Goal: Information Seeking & Learning: Check status

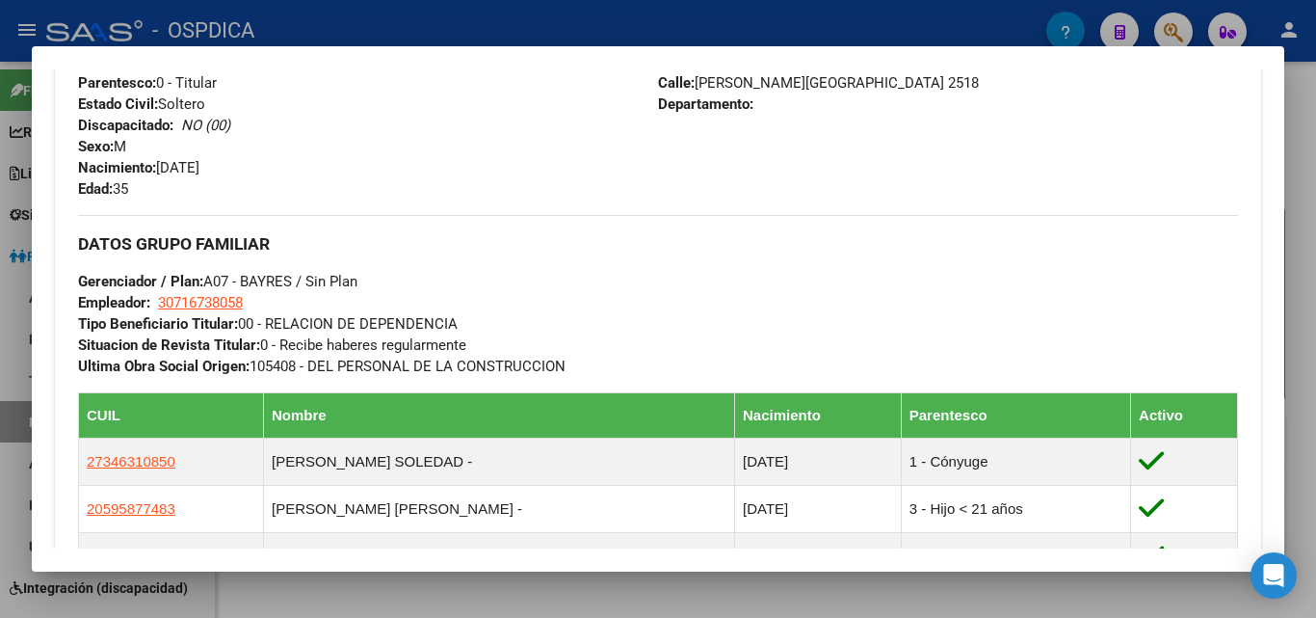
scroll to position [385, 0]
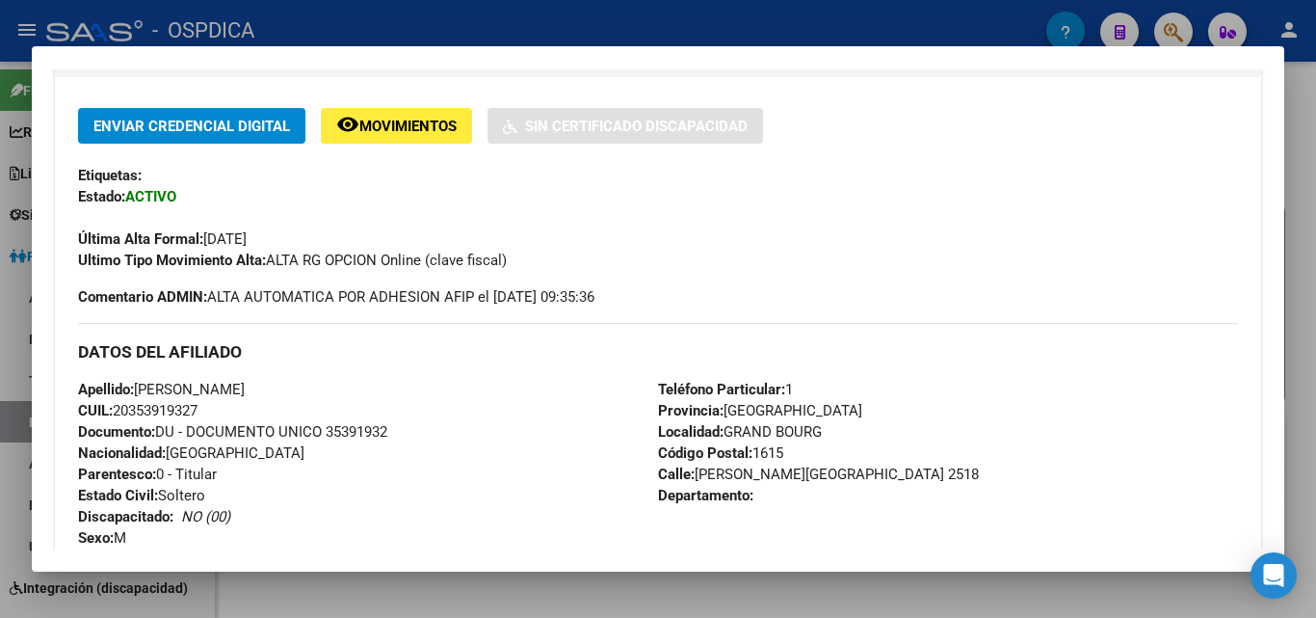
click at [1296, 262] on div at bounding box center [658, 309] width 1316 height 618
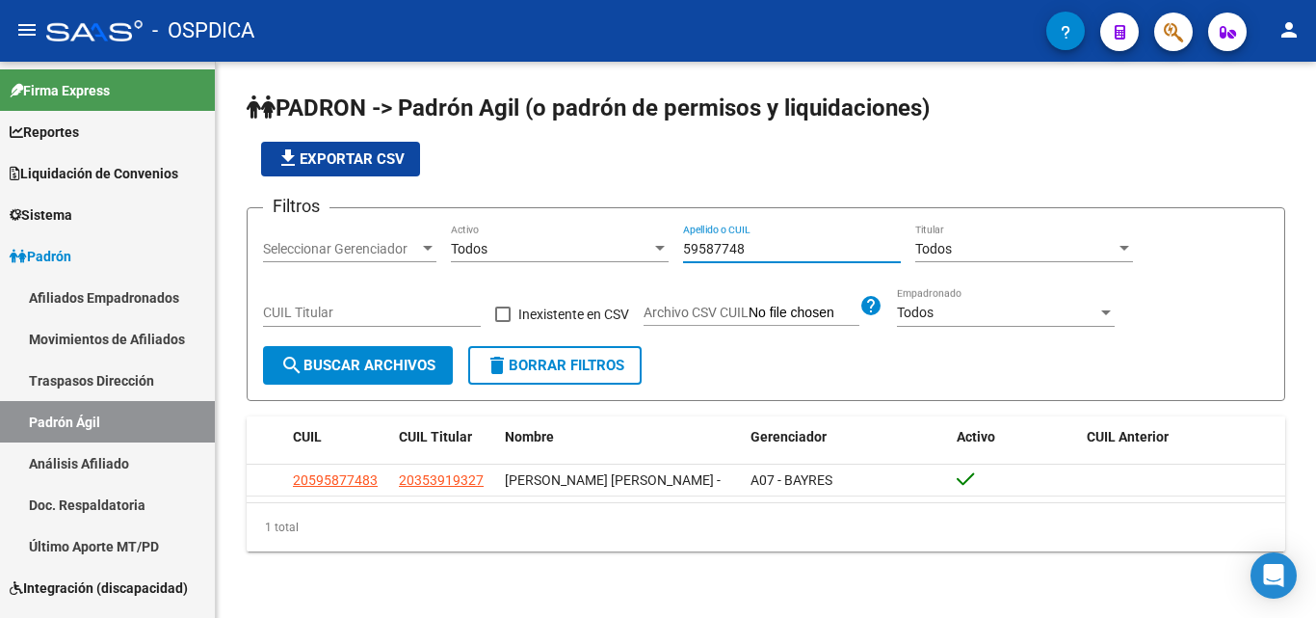
drag, startPoint x: 767, startPoint y: 251, endPoint x: 660, endPoint y: 249, distance: 107.0
click at [660, 249] on div "Filtros Seleccionar Gerenciador Seleccionar Gerenciador Todos Activo 59587748 A…" at bounding box center [766, 285] width 1006 height 122
paste input "44396709"
type input "44396709"
drag, startPoint x: 811, startPoint y: 228, endPoint x: 494, endPoint y: 255, distance: 318.2
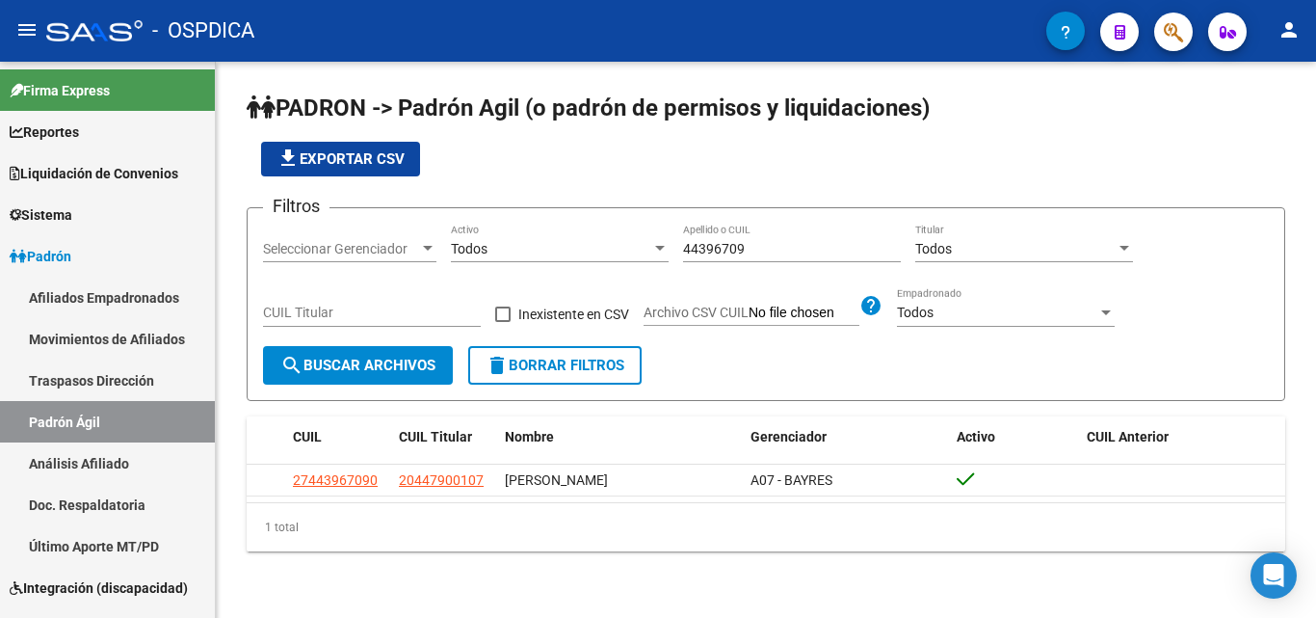
click at [536, 262] on div "Filtros Seleccionar Gerenciador Seleccionar Gerenciador Todos Activo 44396709 A…" at bounding box center [766, 285] width 1006 height 122
click at [845, 239] on div "44396709 Apellido o CUIL" at bounding box center [792, 243] width 218 height 39
drag, startPoint x: 791, startPoint y: 249, endPoint x: 539, endPoint y: 272, distance: 253.5
click at [543, 273] on div "Filtros Seleccionar Gerenciador Seleccionar Gerenciador Todos Activo 44396709 A…" at bounding box center [766, 285] width 1006 height 122
paste input "58794824"
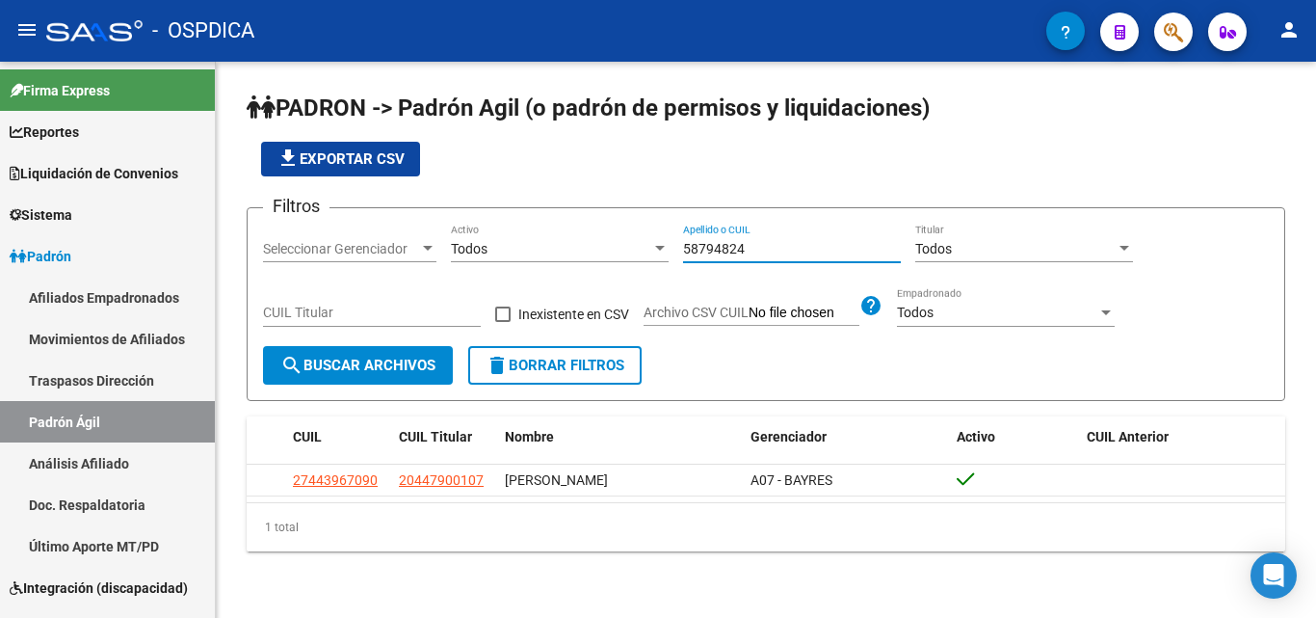
drag, startPoint x: 779, startPoint y: 240, endPoint x: 373, endPoint y: 379, distance: 428.7
click at [373, 379] on button "search Buscar Archivos" at bounding box center [358, 365] width 190 height 39
click at [1186, 91] on div "PADRON -> Padrón Agil ([PERSON_NAME] de permisos y liquidaciones) file_download…" at bounding box center [766, 337] width 1100 height 551
drag, startPoint x: 769, startPoint y: 250, endPoint x: 265, endPoint y: 279, distance: 504.8
click at [288, 279] on div "Filtros Seleccionar Gerenciador Seleccionar Gerenciador Todos Activo 58794824 A…" at bounding box center [766, 285] width 1006 height 122
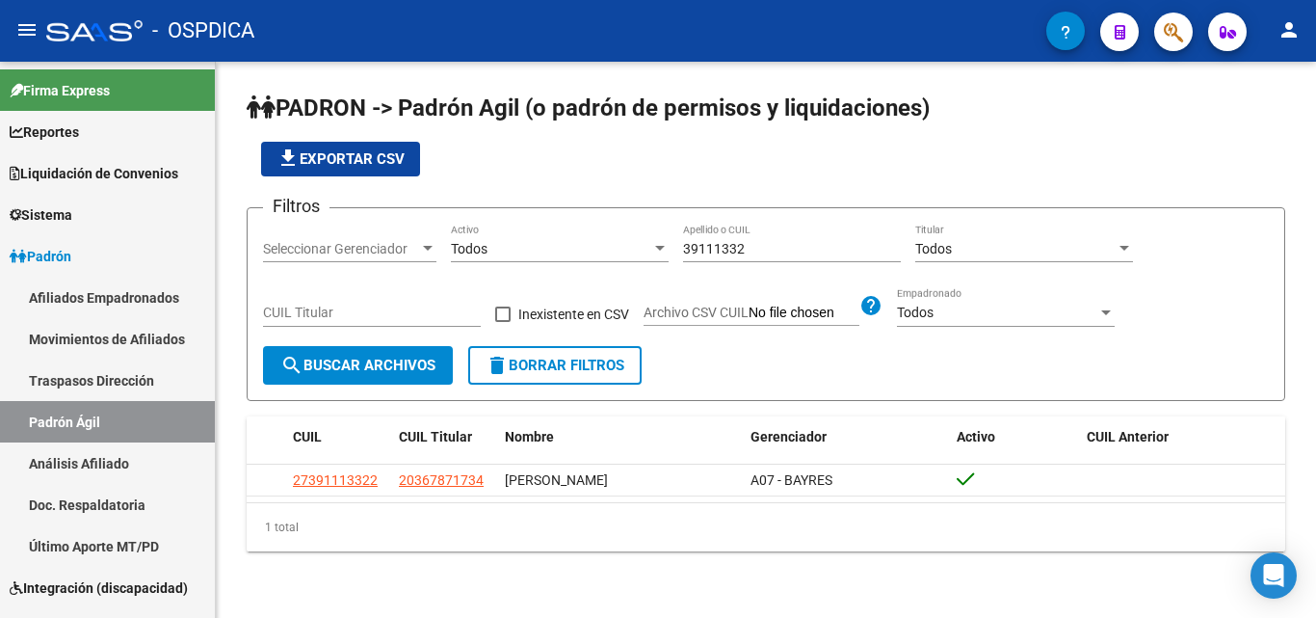
drag, startPoint x: 760, startPoint y: 225, endPoint x: 648, endPoint y: 252, distance: 115.2
click at [649, 252] on div "Filtros Seleccionar Gerenciador Seleccionar Gerenciador Todos Activo 39111332 A…" at bounding box center [766, 285] width 1006 height 122
click at [804, 238] on div "39111332 Apellido o CUIL" at bounding box center [792, 243] width 218 height 39
drag, startPoint x: 785, startPoint y: 246, endPoint x: 580, endPoint y: 245, distance: 205.2
click at [582, 245] on div "Filtros Seleccionar Gerenciador Seleccionar Gerenciador Todos Activo 39111332 A…" at bounding box center [766, 285] width 1006 height 122
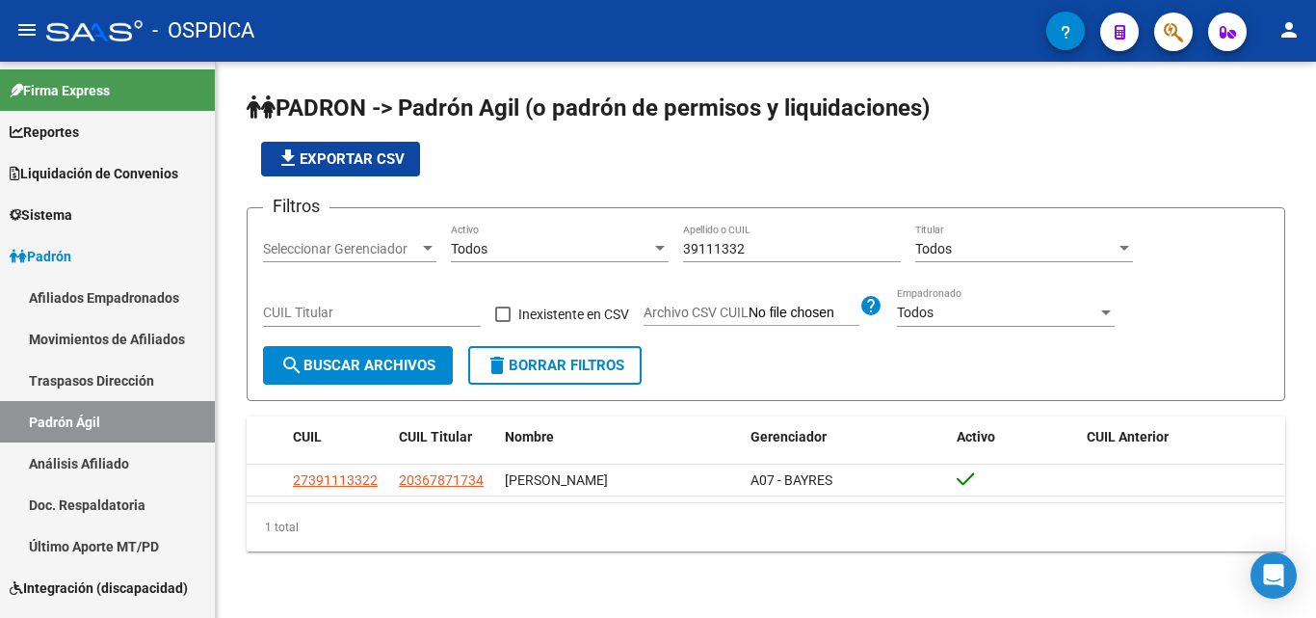
drag, startPoint x: 765, startPoint y: 238, endPoint x: 761, endPoint y: 249, distance: 11.3
click at [761, 249] on input "39111332" at bounding box center [792, 249] width 218 height 16
drag, startPoint x: 755, startPoint y: 248, endPoint x: 589, endPoint y: 255, distance: 166.9
click at [589, 255] on div "Filtros Seleccionar Gerenciador Seleccionar Gerenciador Todos Activo 39111332 A…" at bounding box center [766, 285] width 1006 height 122
paste input "6787173"
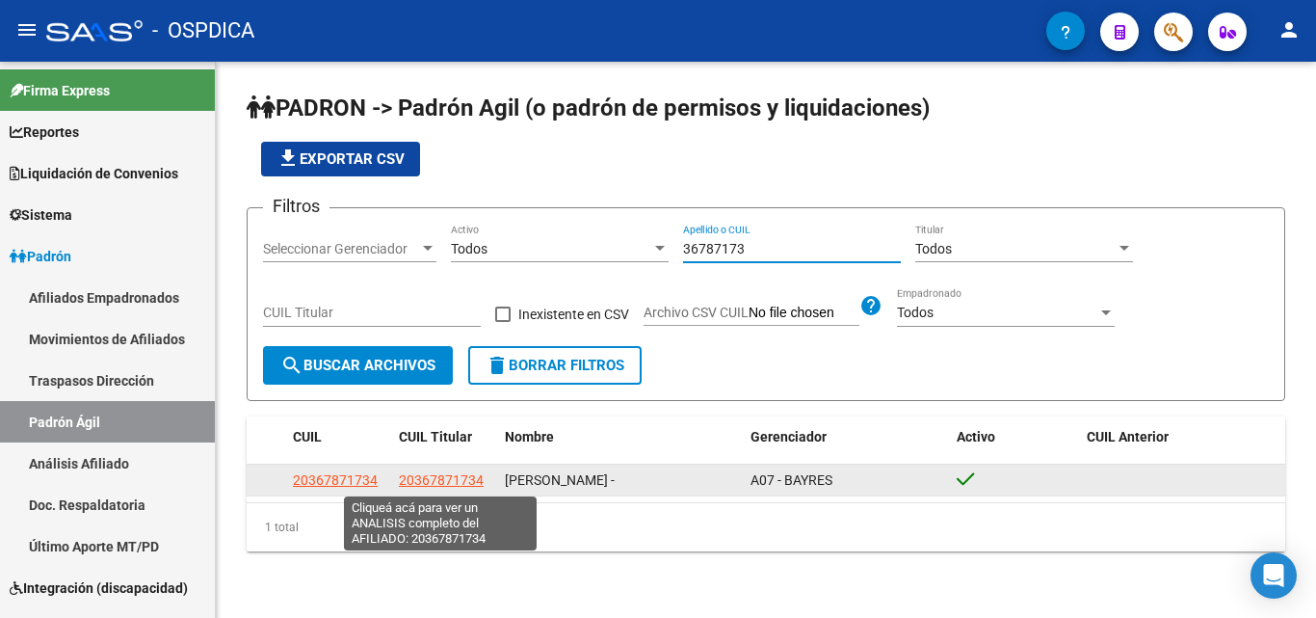
type input "36787173"
click at [423, 483] on span "20367871734" at bounding box center [441, 479] width 85 height 15
type textarea "20367871734"
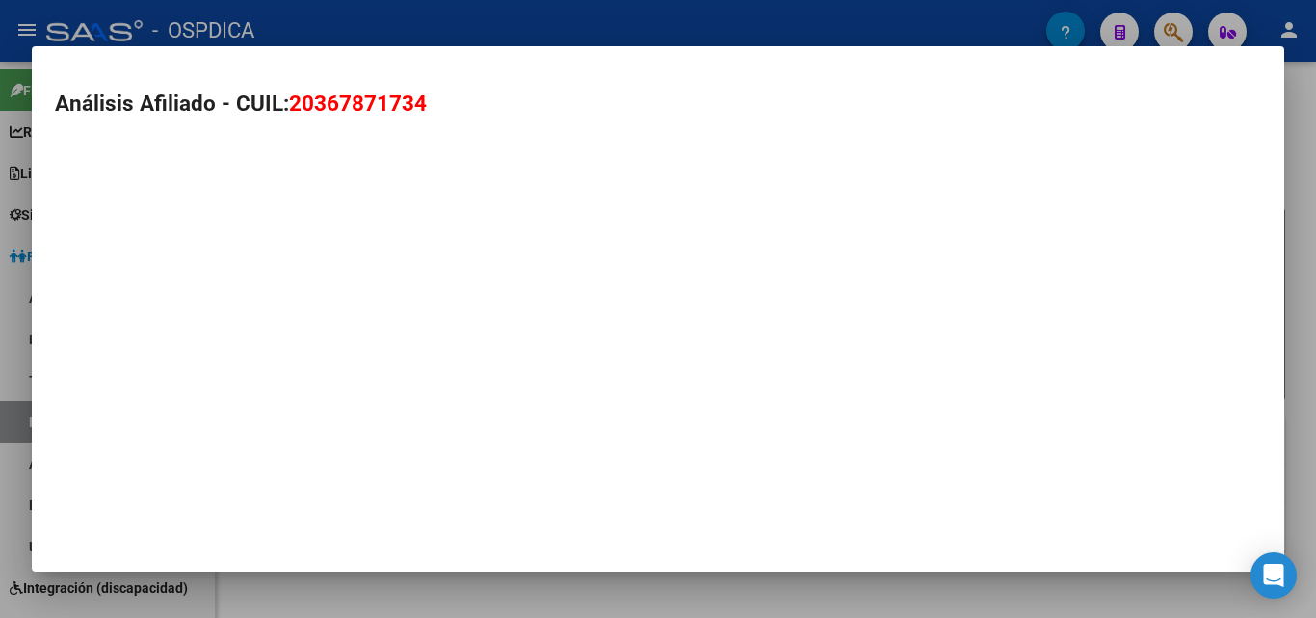
click at [424, 483] on mat-dialog-container "Análisis Afiliado - CUIL: 20367871734" at bounding box center [658, 308] width 1253 height 525
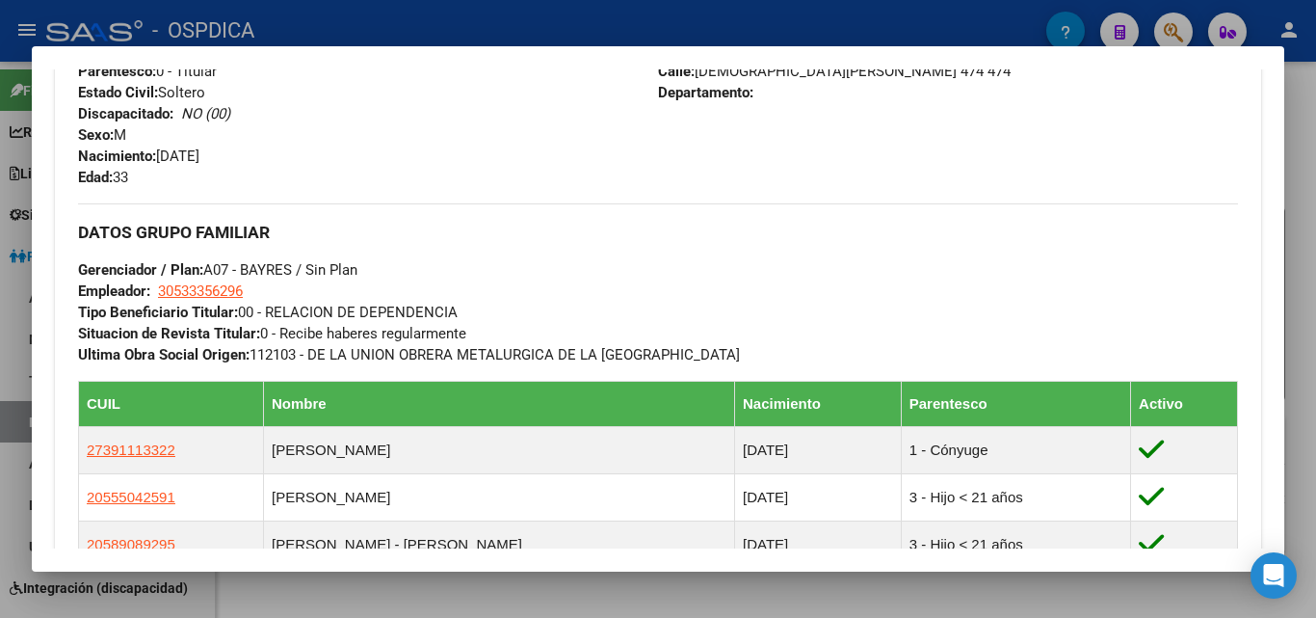
scroll to position [867, 0]
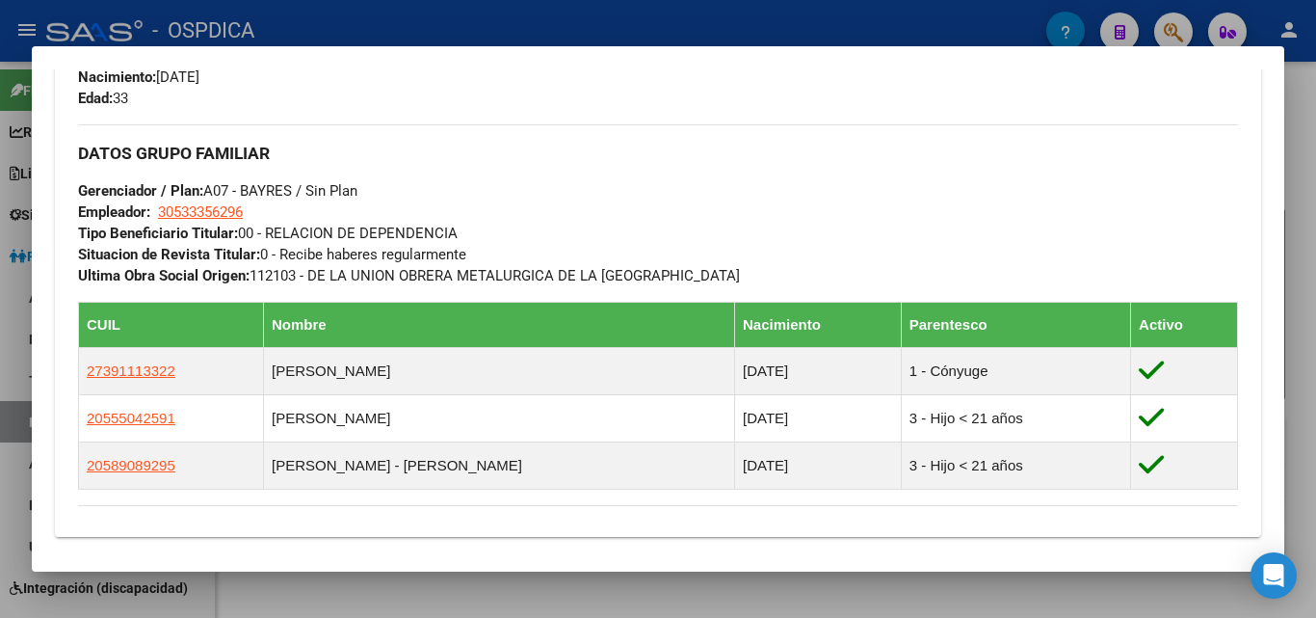
click at [1311, 250] on div at bounding box center [658, 309] width 1316 height 618
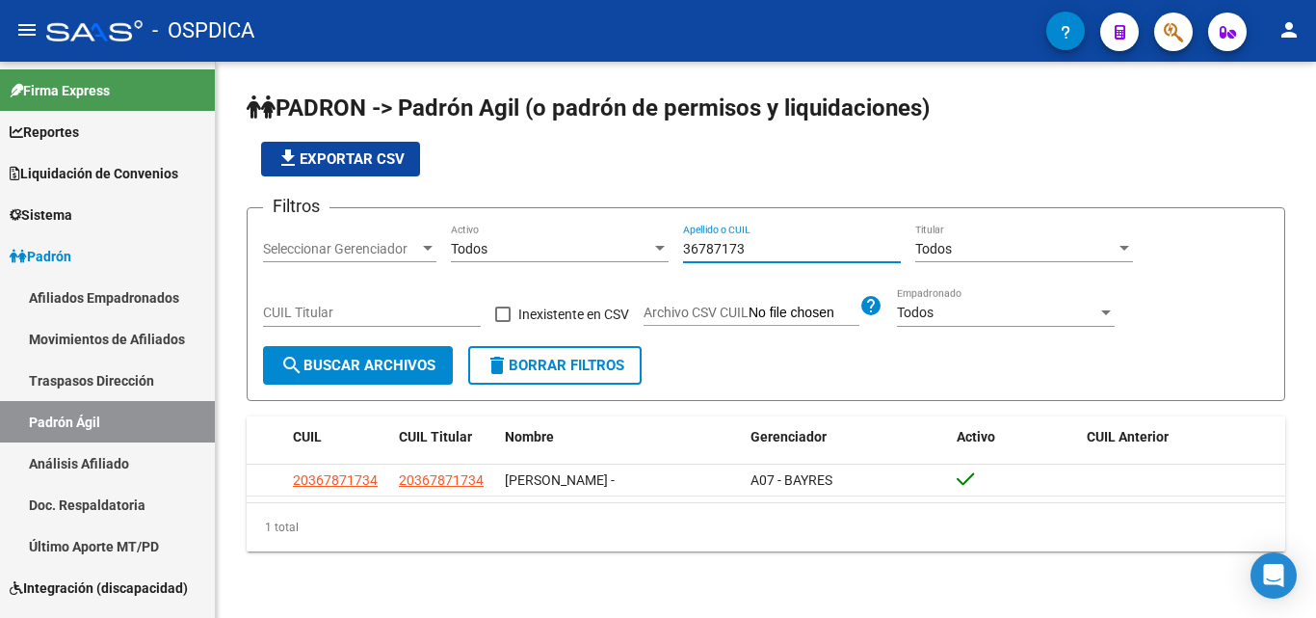
drag, startPoint x: 769, startPoint y: 252, endPoint x: 448, endPoint y: 281, distance: 322.2
click at [451, 282] on div "Filtros Seleccionar Gerenciador Seleccionar Gerenciador Todos Activo 36787173 A…" at bounding box center [766, 285] width 1006 height 122
paste input "46341899"
drag, startPoint x: 775, startPoint y: 247, endPoint x: 566, endPoint y: 275, distance: 211.0
click at [572, 274] on div "Filtros Seleccionar Gerenciador Seleccionar Gerenciador Todos Activo 46341899 A…" at bounding box center [766, 285] width 1006 height 122
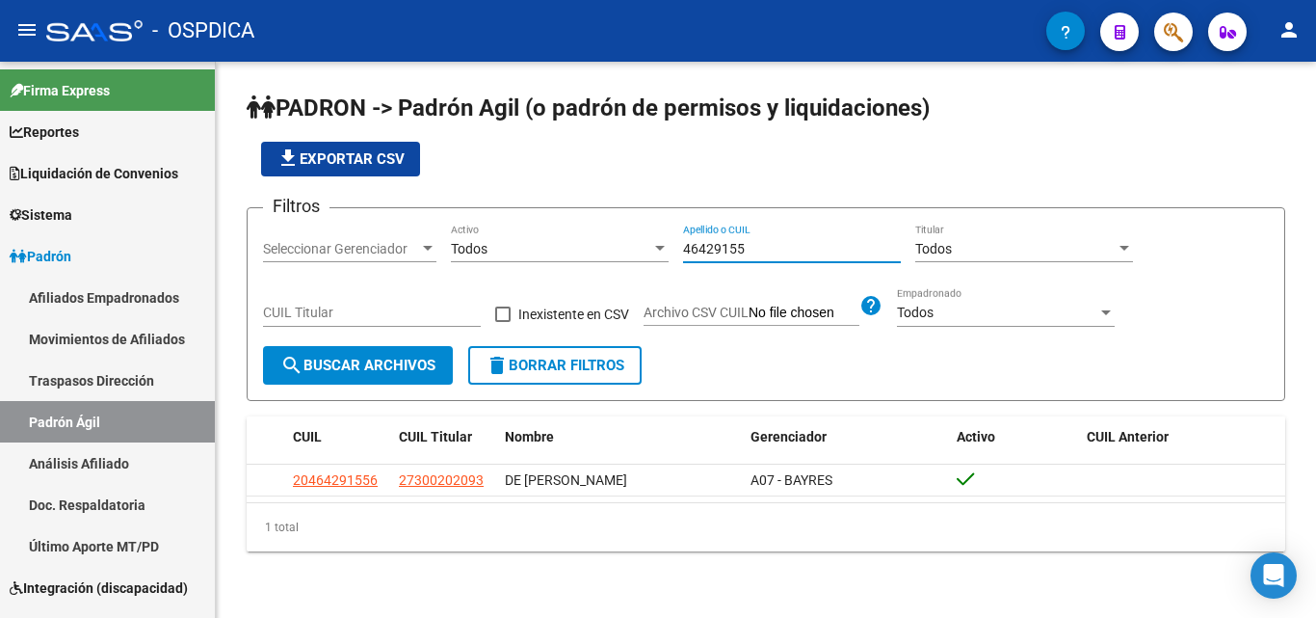
drag, startPoint x: 759, startPoint y: 250, endPoint x: 663, endPoint y: 251, distance: 96.4
click at [593, 261] on div "Filtros Seleccionar Gerenciador Seleccionar Gerenciador Todos Activo 46429155 A…" at bounding box center [766, 285] width 1006 height 122
type input "46429155"
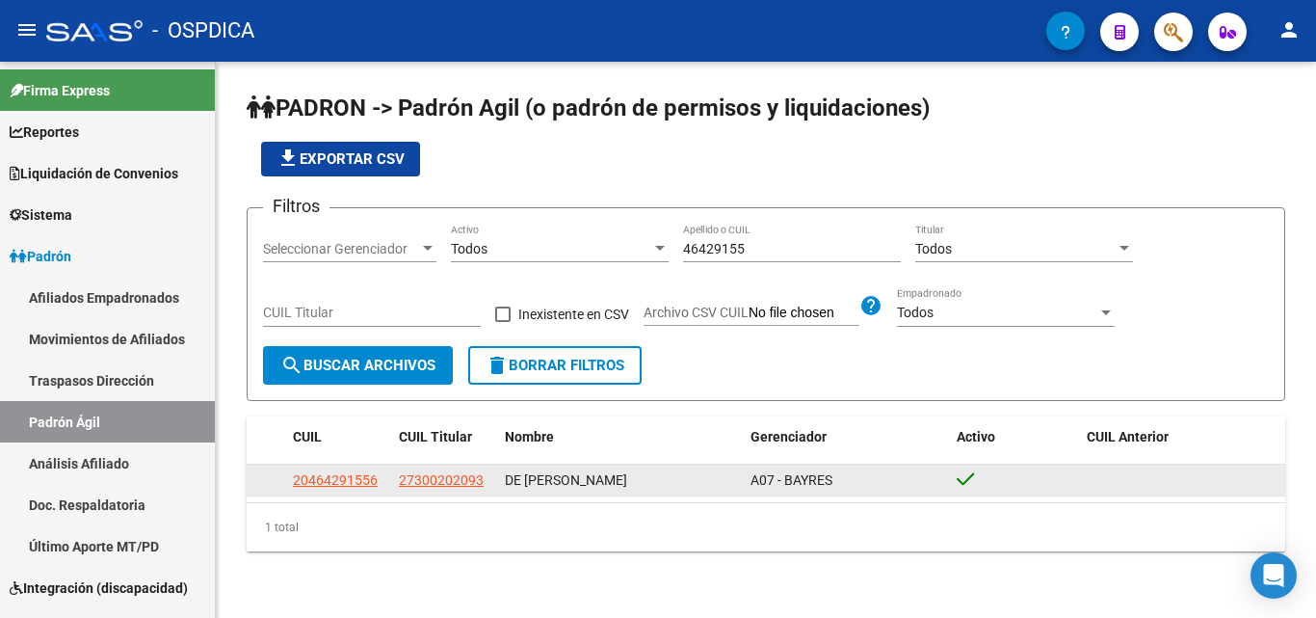
click at [344, 489] on app-link-go-to "20464291556" at bounding box center [335, 480] width 85 height 22
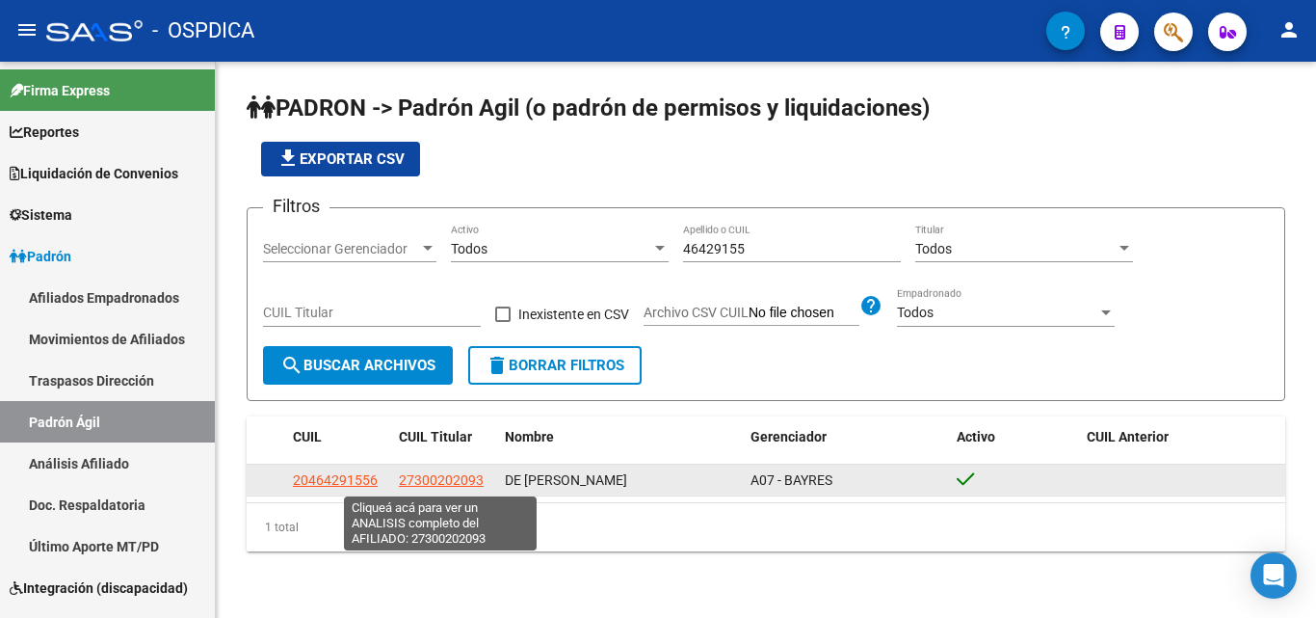
click at [449, 479] on span "27300202093" at bounding box center [441, 479] width 85 height 15
type textarea "27300202093"
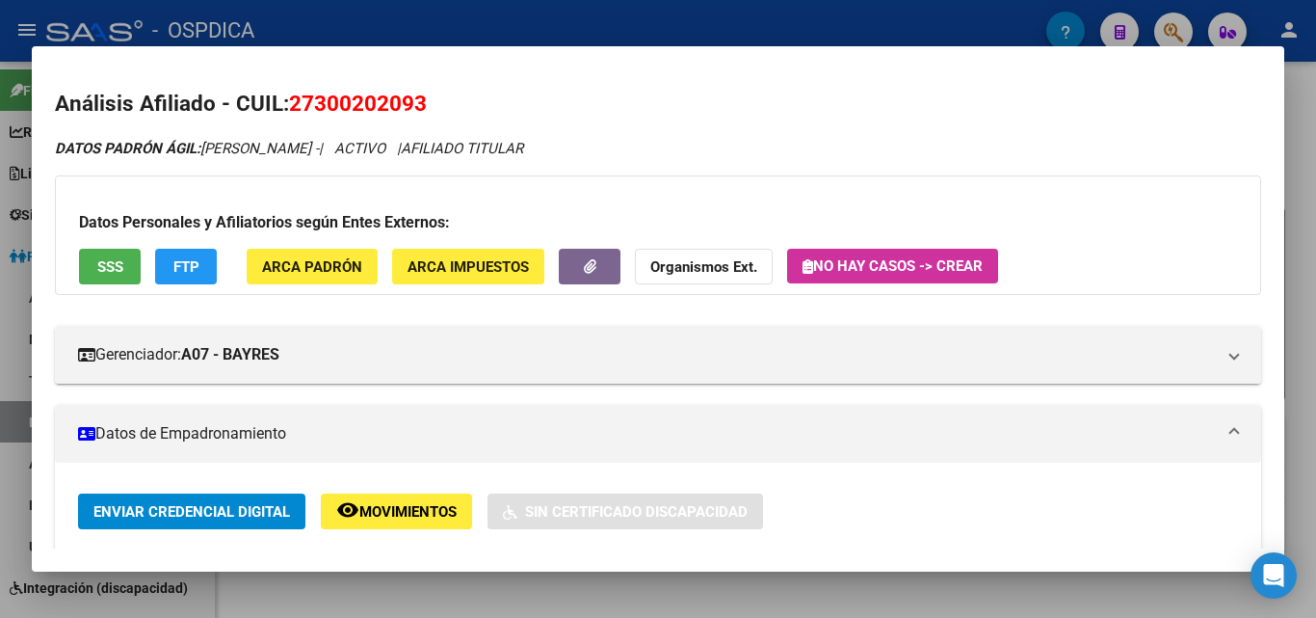
click at [1315, 321] on div at bounding box center [658, 309] width 1316 height 618
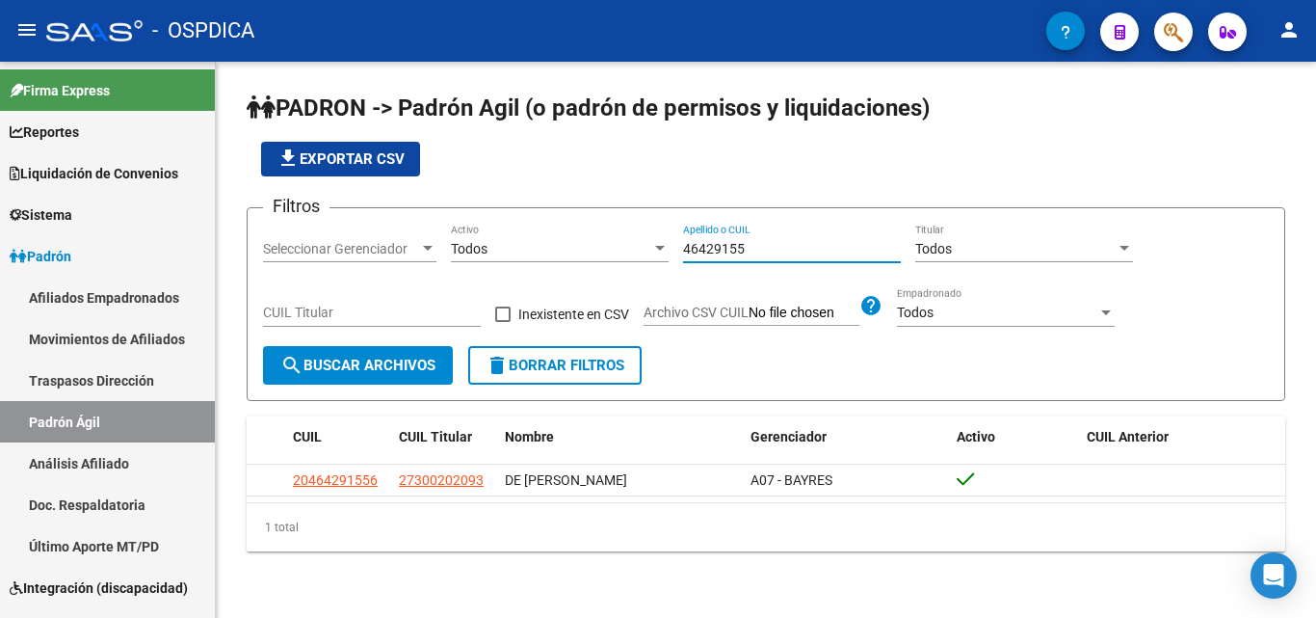
drag, startPoint x: 765, startPoint y: 256, endPoint x: 661, endPoint y: 256, distance: 104.1
click at [502, 250] on div "Filtros Seleccionar Gerenciador Seleccionar Gerenciador Todos Activo 46429155 A…" at bounding box center [766, 285] width 1006 height 122
paste input "35110359"
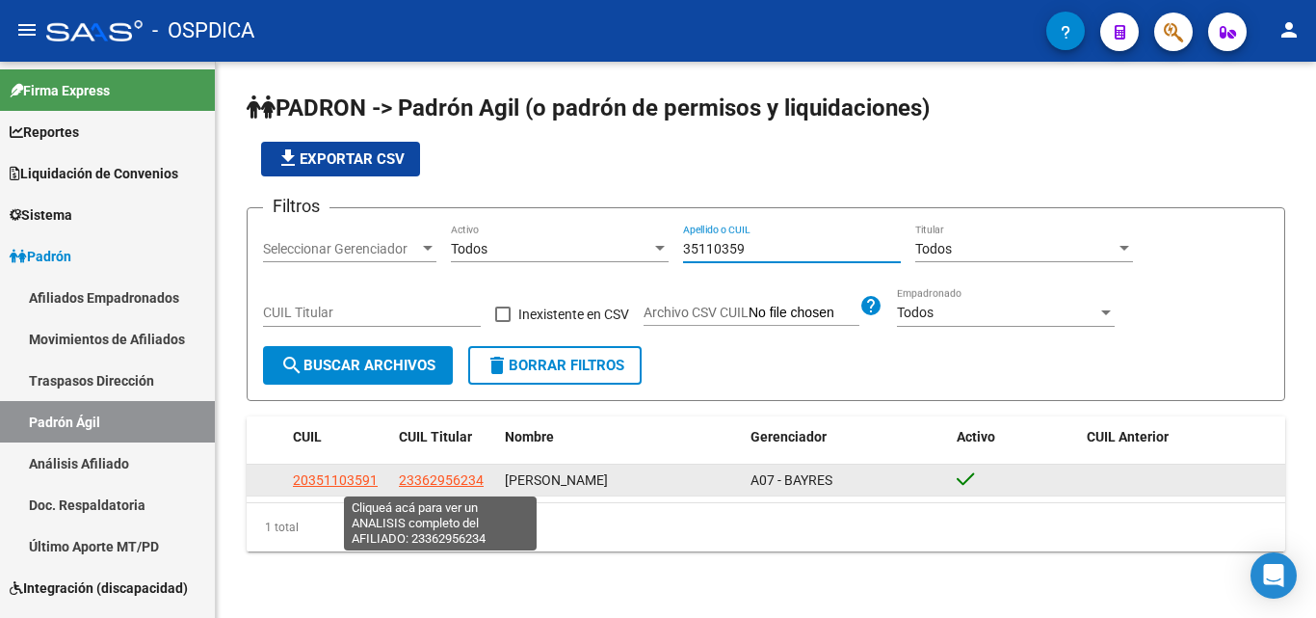
type input "35110359"
click at [440, 484] on span "23362956234" at bounding box center [441, 479] width 85 height 15
type textarea "23362956234"
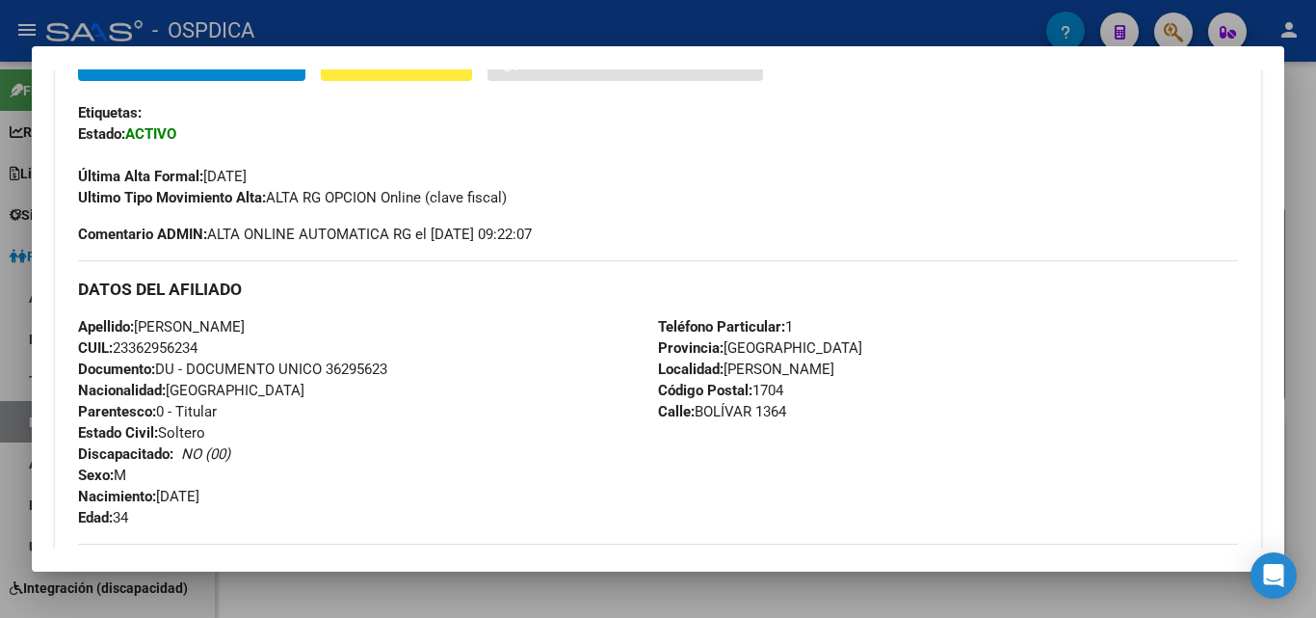
scroll to position [482, 0]
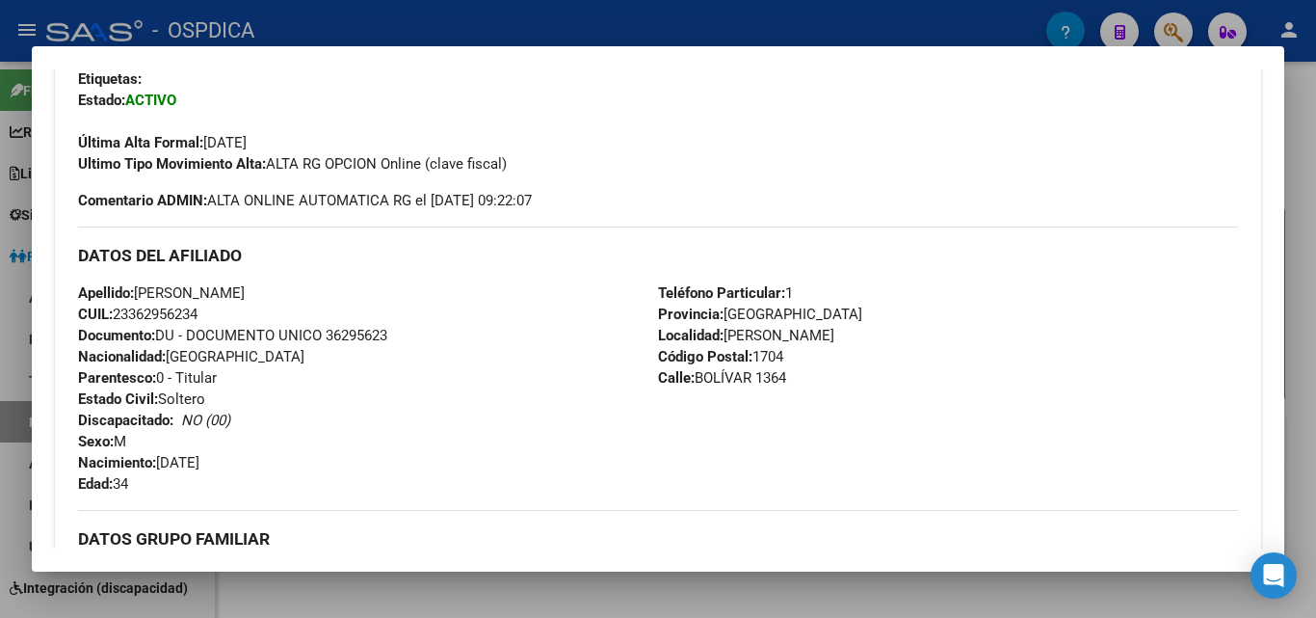
click at [829, 608] on div at bounding box center [658, 309] width 1316 height 618
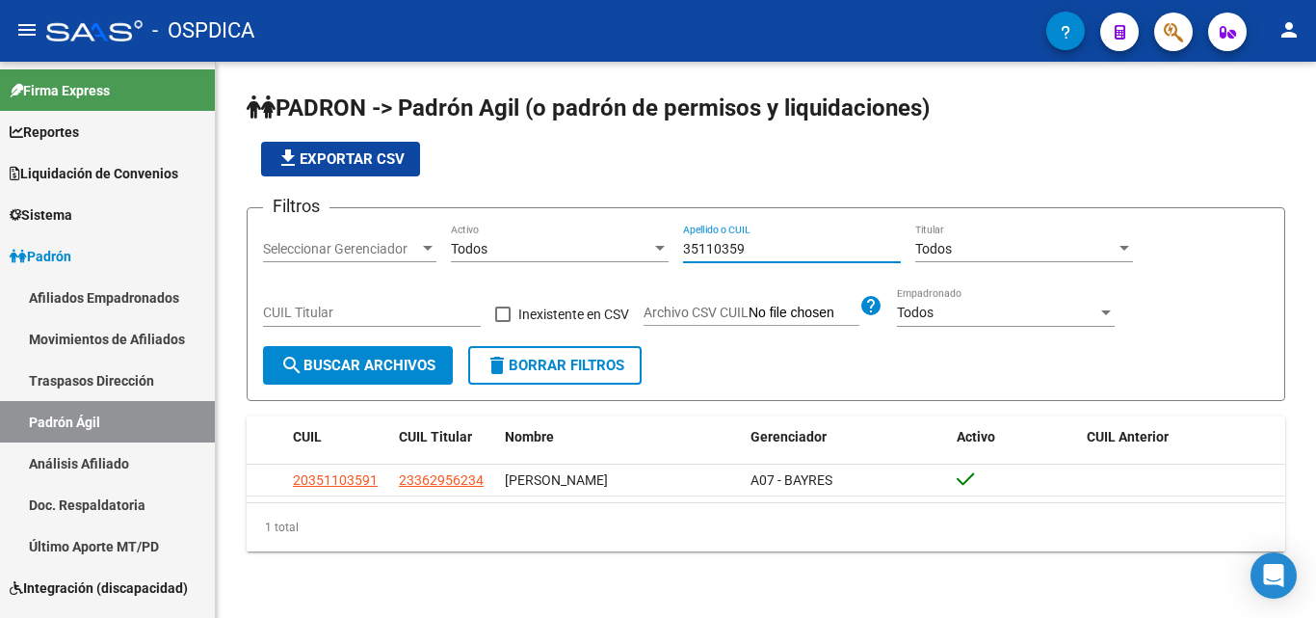
drag, startPoint x: 748, startPoint y: 248, endPoint x: 676, endPoint y: 257, distance: 72.0
click at [676, 257] on div "Filtros Seleccionar Gerenciador Seleccionar Gerenciador Todos Activo 35110359 A…" at bounding box center [766, 285] width 1006 height 122
paste input "47865746"
type input "47865746"
drag, startPoint x: 757, startPoint y: 239, endPoint x: 522, endPoint y: 254, distance: 235.6
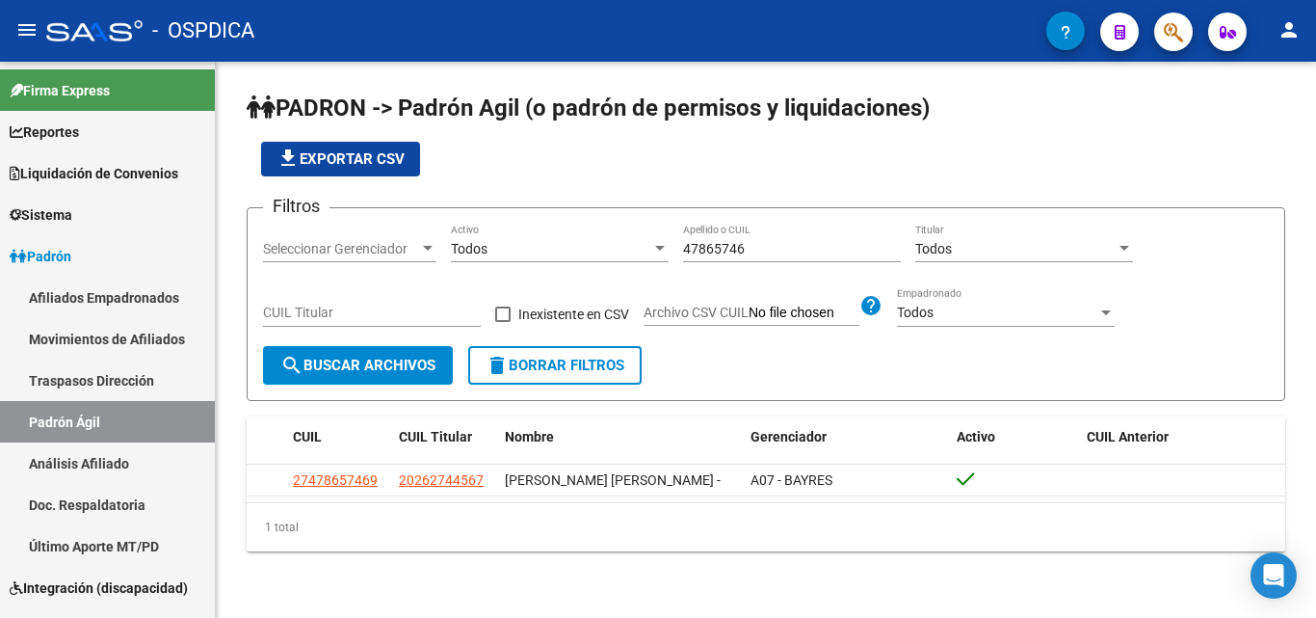
click at [522, 254] on div "Filtros Seleccionar Gerenciador Seleccionar Gerenciador Todos Activo 47865746 A…" at bounding box center [766, 285] width 1006 height 122
click at [789, 268] on div "47865746 Apellido o CUIL" at bounding box center [792, 251] width 218 height 55
drag, startPoint x: 760, startPoint y: 250, endPoint x: 681, endPoint y: 251, distance: 79.0
click at [683, 251] on input "47865746" at bounding box center [792, 249] width 218 height 16
paste input "33149981"
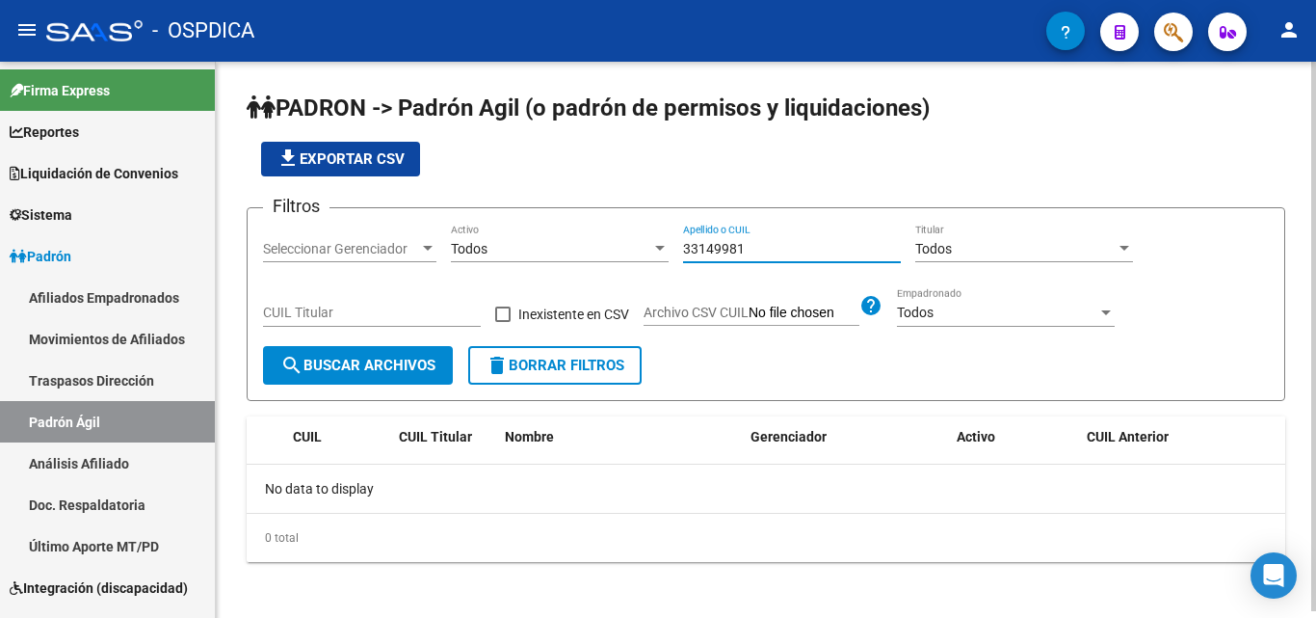
drag, startPoint x: 736, startPoint y: 254, endPoint x: 582, endPoint y: 257, distance: 154.2
click at [603, 257] on div "Filtros Seleccionar Gerenciador Seleccionar Gerenciador Todos Activo 33149981 A…" at bounding box center [766, 285] width 1006 height 122
paste input "293707"
type input "33293707"
